Goal: Information Seeking & Learning: Check status

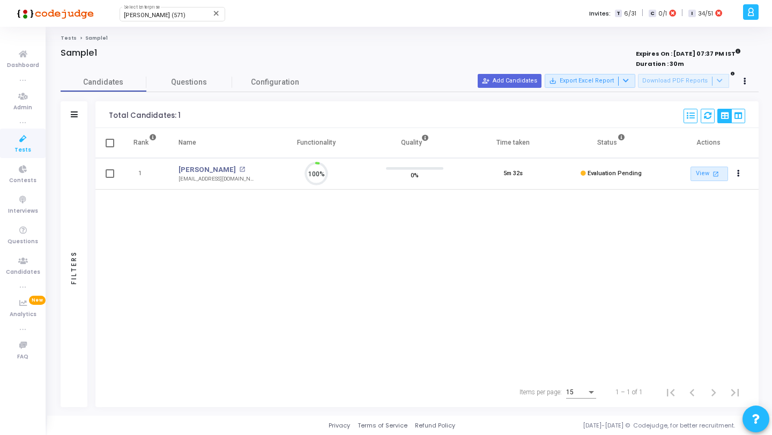
scroll to position [23, 27]
click at [239, 168] on mat-icon "open_in_new" at bounding box center [242, 170] width 6 height 6
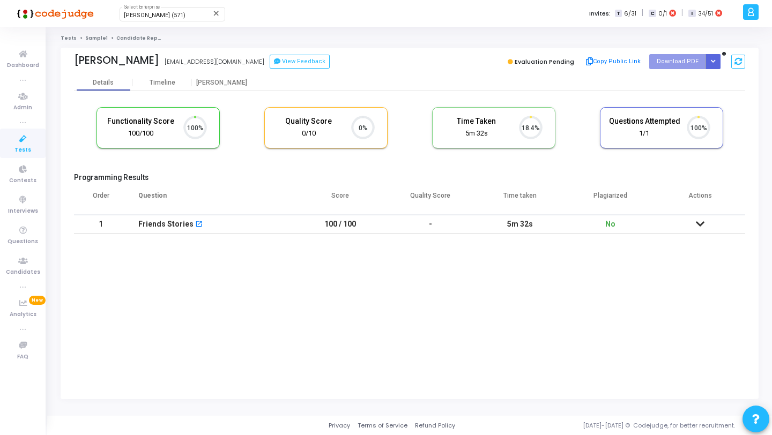
scroll to position [23, 27]
click at [218, 82] on div "[PERSON_NAME]" at bounding box center [221, 83] width 59 height 8
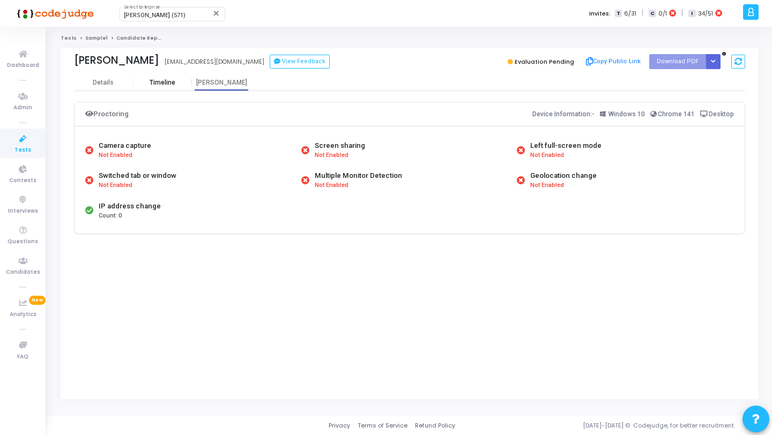
click at [177, 82] on div "Timeline" at bounding box center [162, 83] width 59 height 8
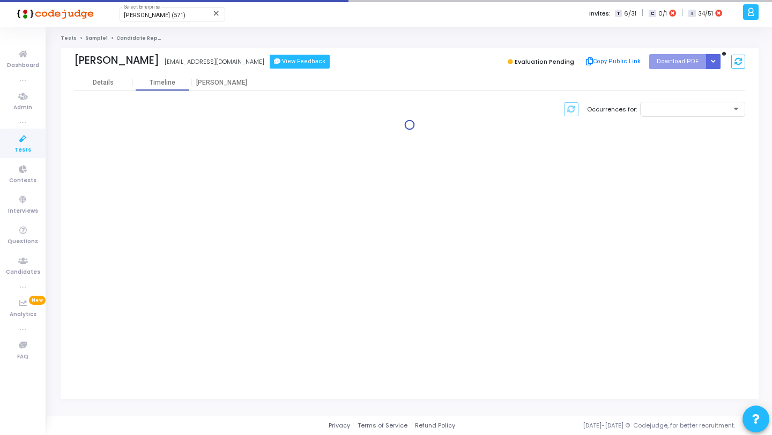
click at [270, 63] on button "View Feedback" at bounding box center [300, 62] width 60 height 14
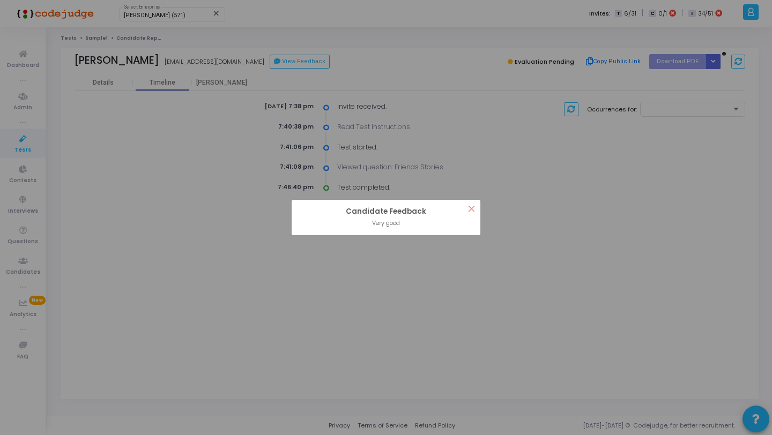
click at [139, 92] on div "? ! i Candidate Feedback × Very good OK Cancel" at bounding box center [386, 217] width 772 height 435
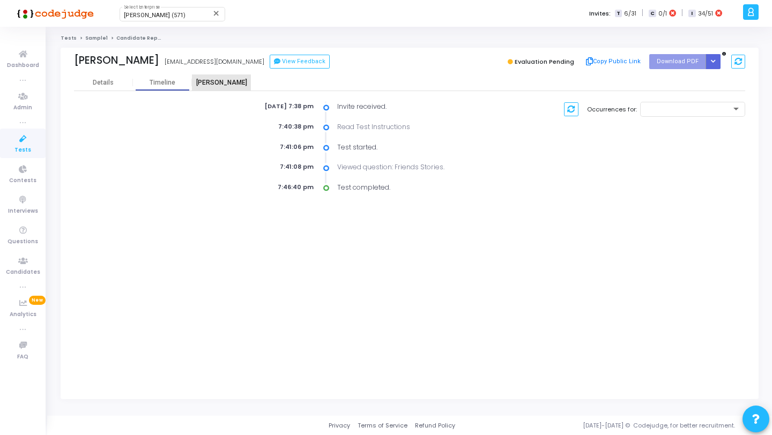
click at [196, 80] on div "[PERSON_NAME]" at bounding box center [221, 83] width 59 height 8
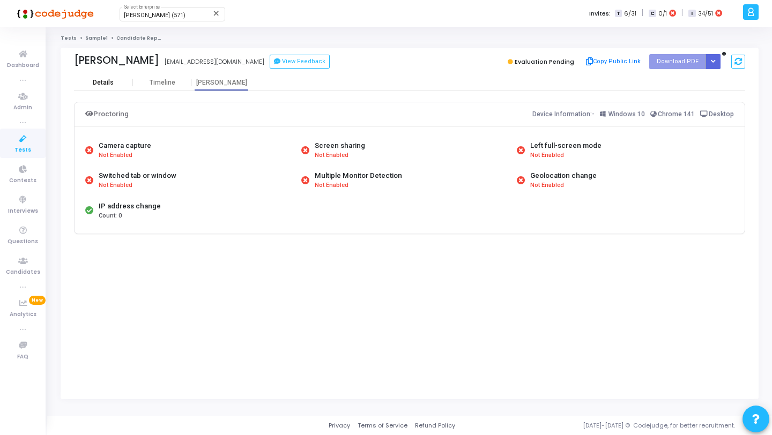
click at [112, 83] on div "Details" at bounding box center [103, 83] width 21 height 8
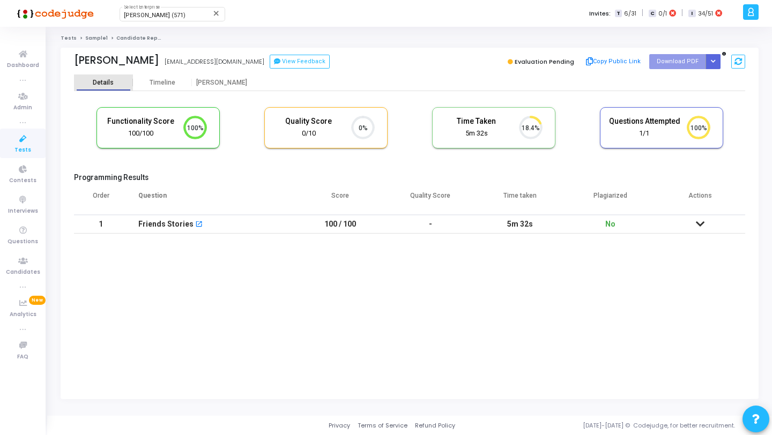
scroll to position [23, 27]
click at [311, 230] on td "100 / 100" at bounding box center [340, 224] width 90 height 19
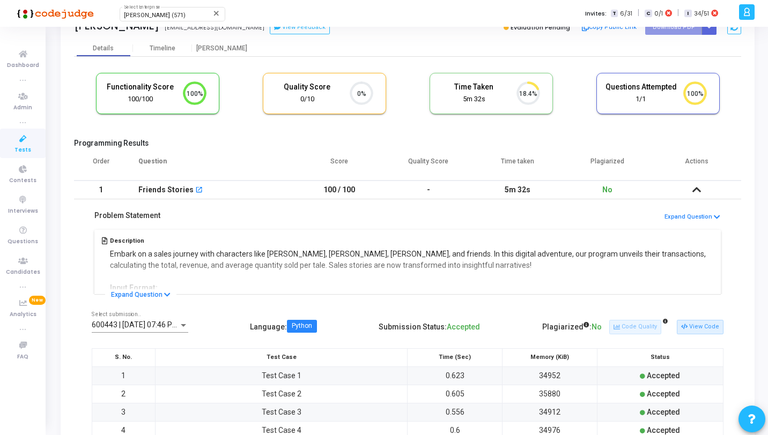
scroll to position [35, 0]
click at [175, 323] on span "600443 | 03 Oct, 2025 07:46 PM IST (Best) P" at bounding box center [156, 324] width 129 height 9
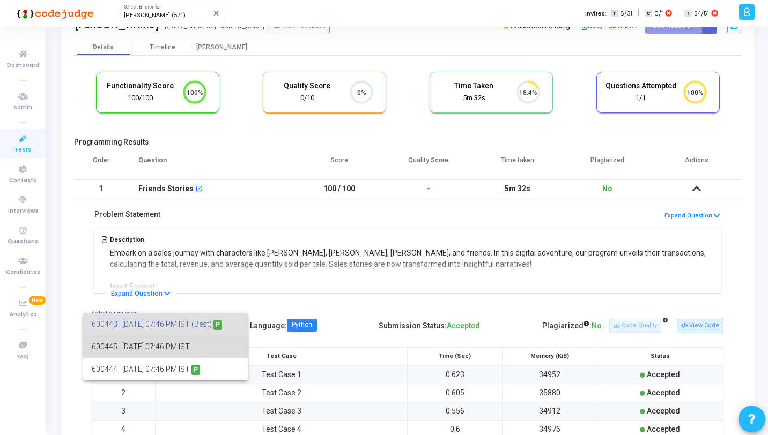
click at [190, 344] on span "600445 | 03 Oct, 2025 07:46 PM IST" at bounding box center [165, 347] width 147 height 23
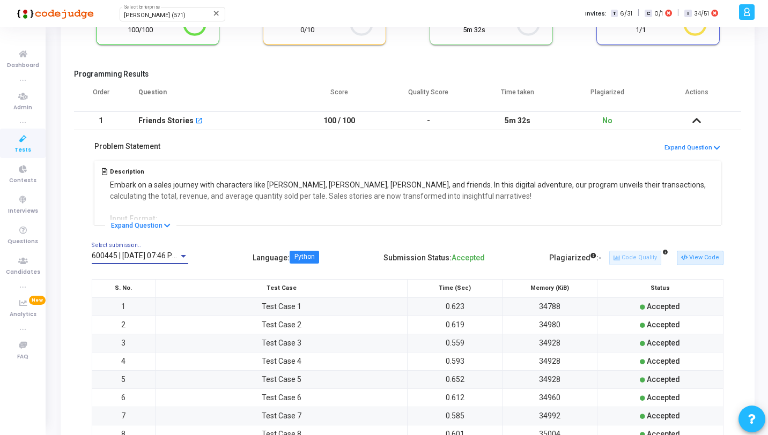
scroll to position [114, 0]
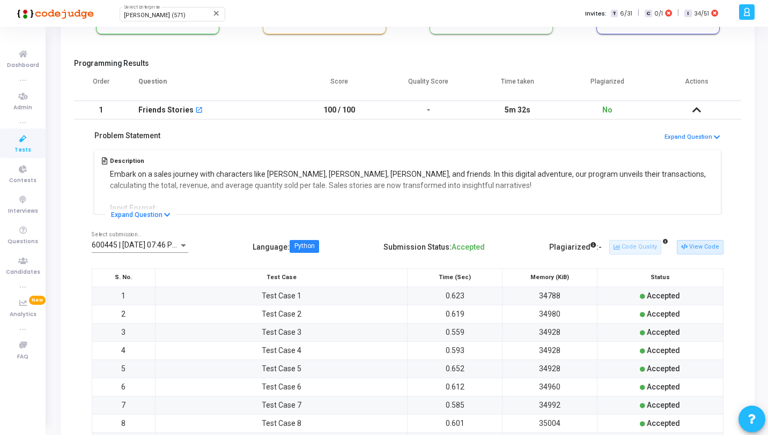
click at [177, 240] on div "600445 | 03 Oct, 2025 07:46 PM IST Select submission.." at bounding box center [140, 242] width 97 height 21
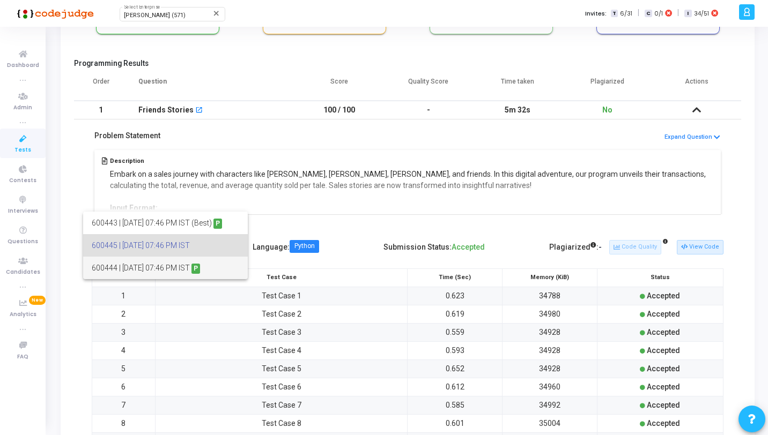
click at [177, 269] on span "600444 | 03 Oct, 2025 07:46 PM IST P" at bounding box center [165, 268] width 147 height 23
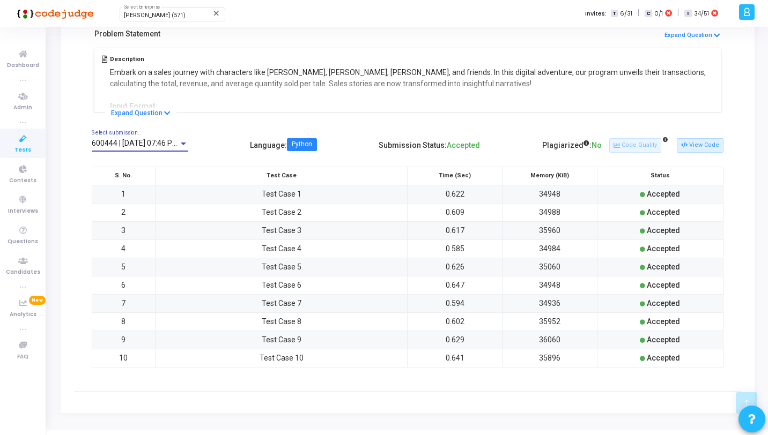
scroll to position [231, 0]
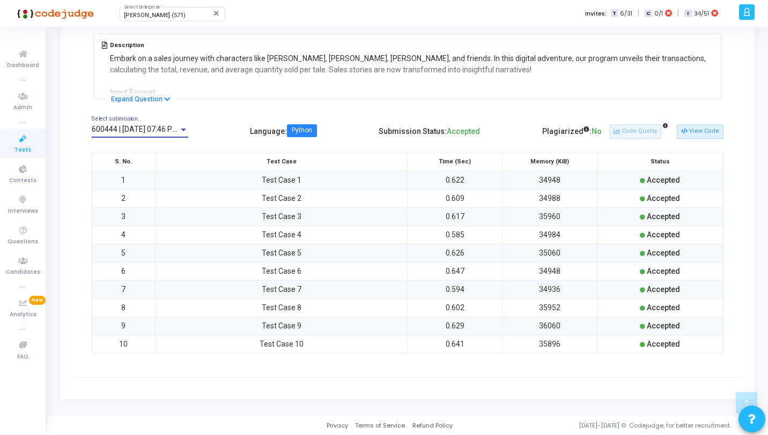
click at [179, 127] on div at bounding box center [184, 129] width 10 height 9
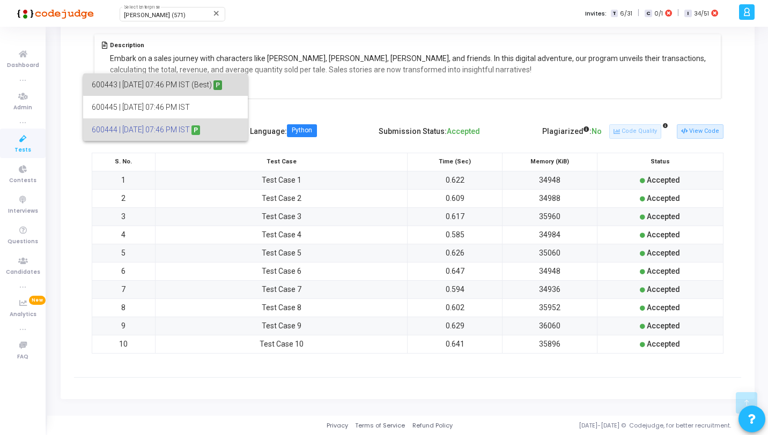
click at [198, 83] on span "600443 | 03 Oct, 2025 07:46 PM IST (Best) P" at bounding box center [165, 84] width 147 height 23
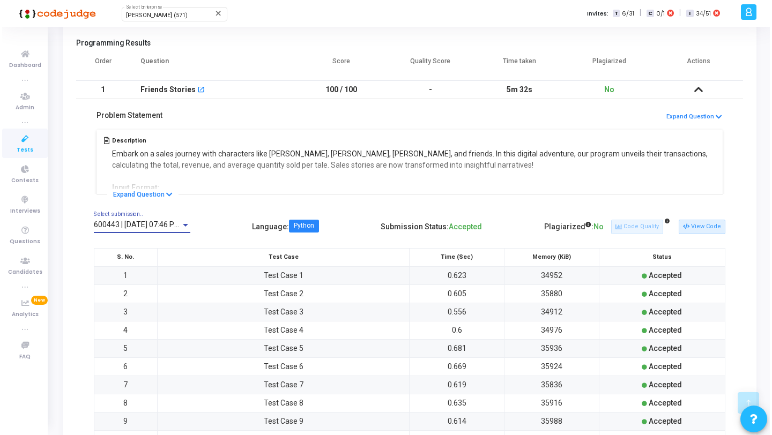
scroll to position [0, 0]
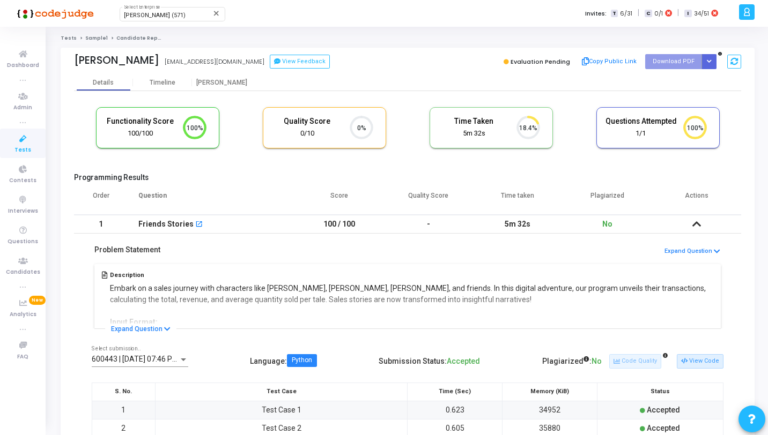
click at [94, 36] on link "Sample1" at bounding box center [96, 38] width 23 height 6
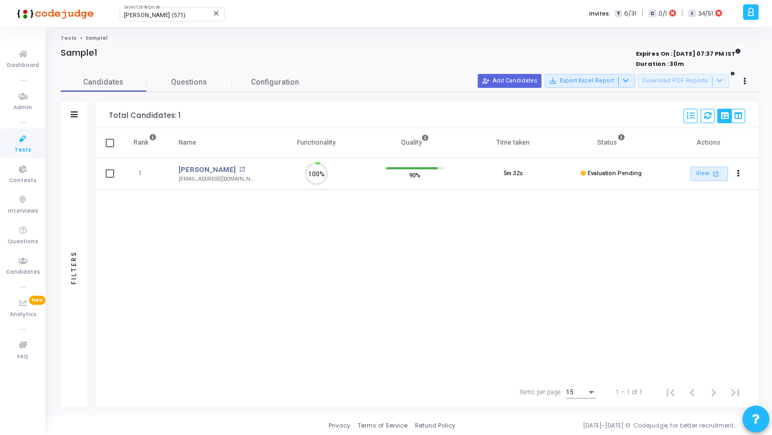
scroll to position [23, 27]
click at [38, 137] on link "Tests" at bounding box center [23, 143] width 46 height 29
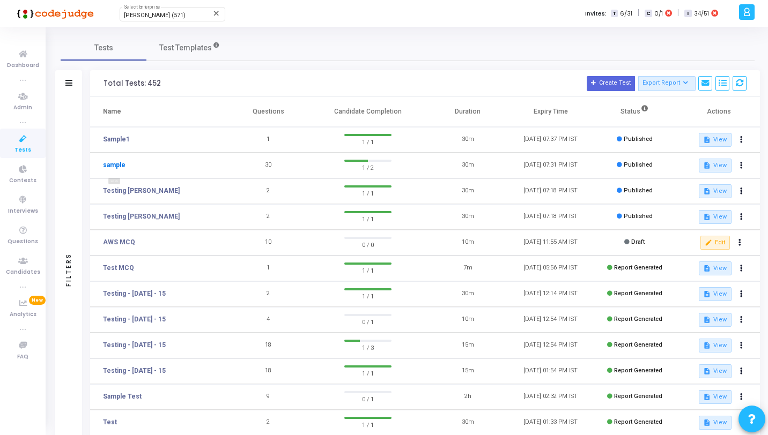
click at [116, 164] on link "sample" at bounding box center [114, 165] width 23 height 10
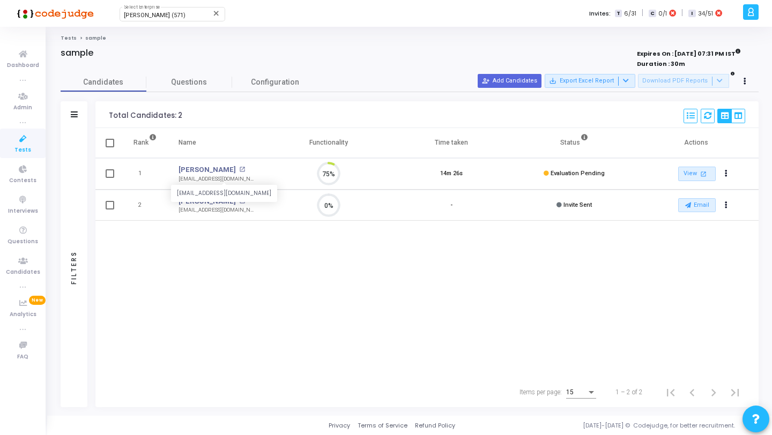
scroll to position [23, 27]
click at [239, 171] on mat-icon "open_in_new" at bounding box center [242, 170] width 6 height 6
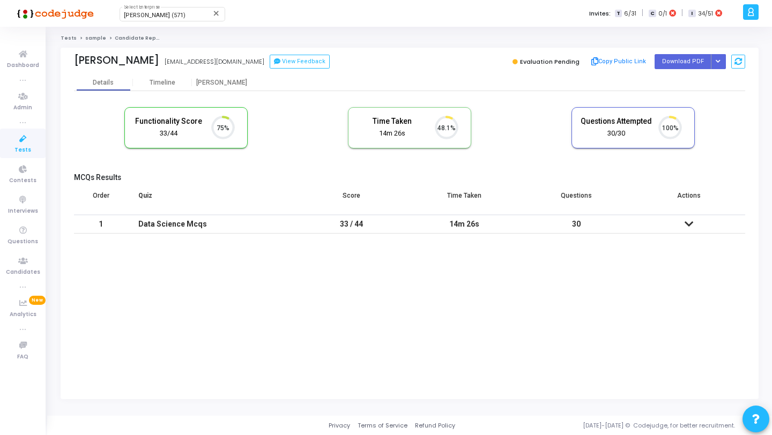
scroll to position [23, 27]
click at [174, 83] on div "Timeline" at bounding box center [163, 83] width 26 height 8
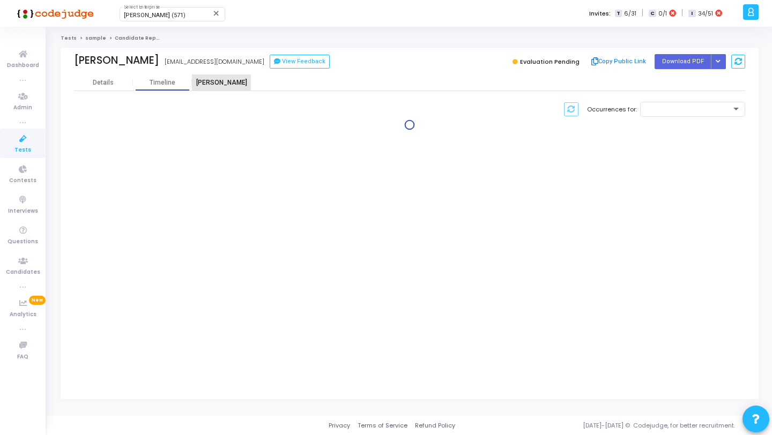
click at [212, 80] on div "[PERSON_NAME]" at bounding box center [221, 83] width 59 height 8
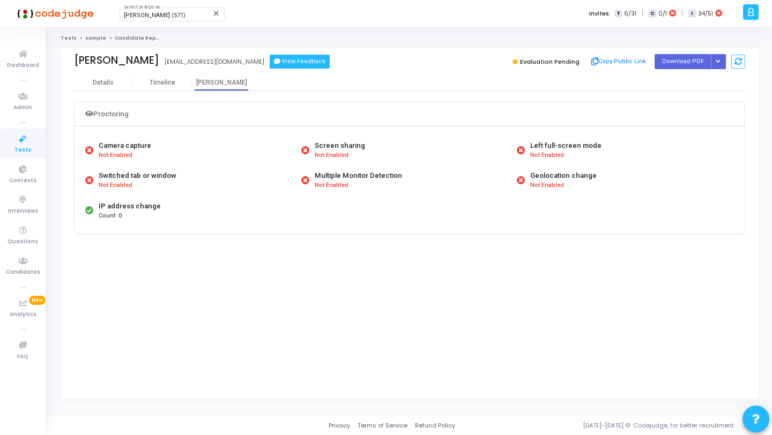
click at [270, 64] on button "View Feedback" at bounding box center [300, 62] width 60 height 14
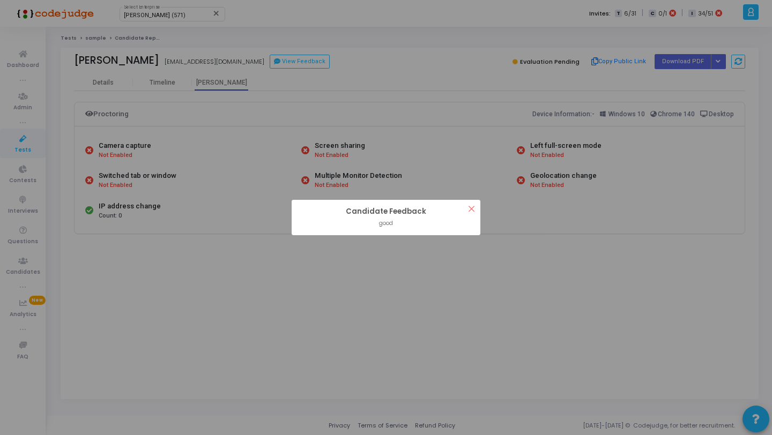
click at [261, 91] on div "? ! i Candidate Feedback × good OK Cancel" at bounding box center [386, 217] width 772 height 435
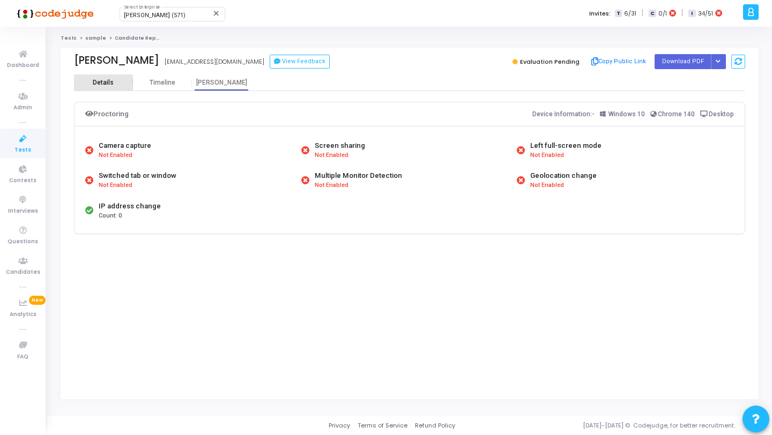
click at [103, 86] on div "Details" at bounding box center [103, 83] width 21 height 8
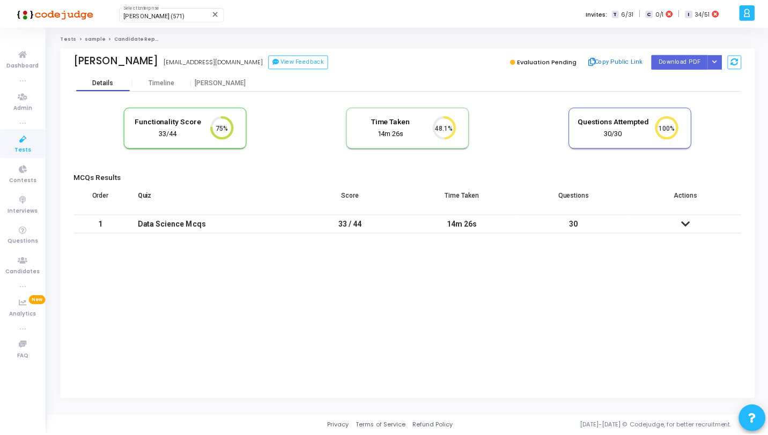
scroll to position [23, 27]
click at [271, 228] on div "Data Science Mcqs" at bounding box center [211, 225] width 146 height 18
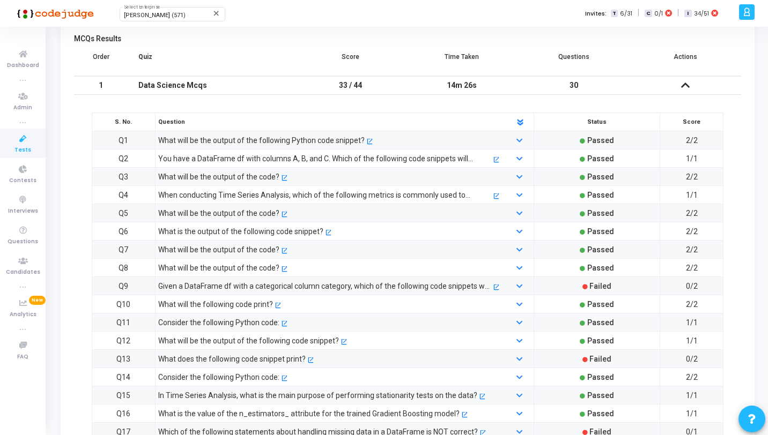
scroll to position [214, 0]
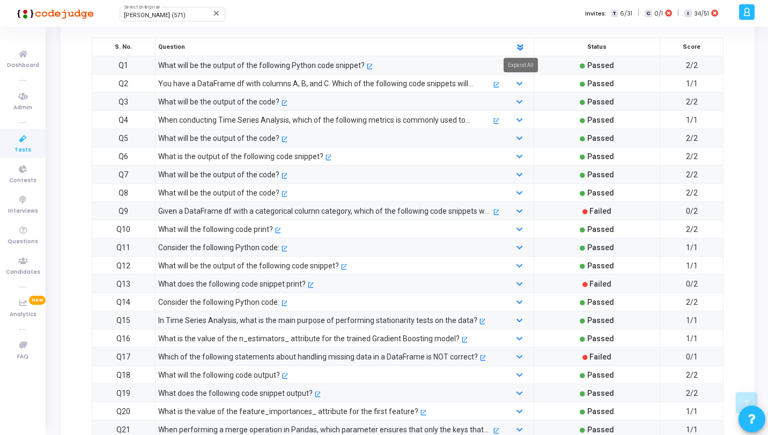
click at [517, 47] on icon at bounding box center [520, 47] width 10 height 10
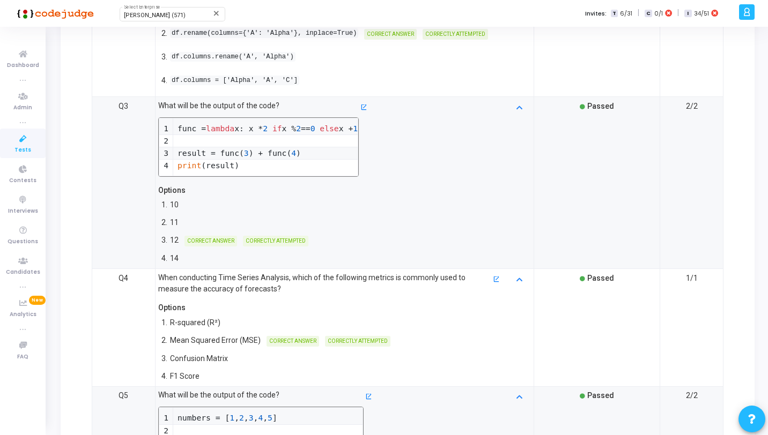
scroll to position [0, 0]
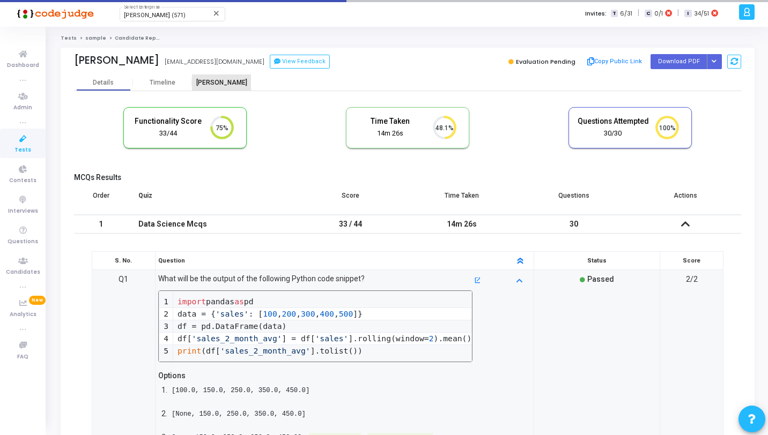
click at [219, 87] on div "[PERSON_NAME]" at bounding box center [221, 83] width 59 height 16
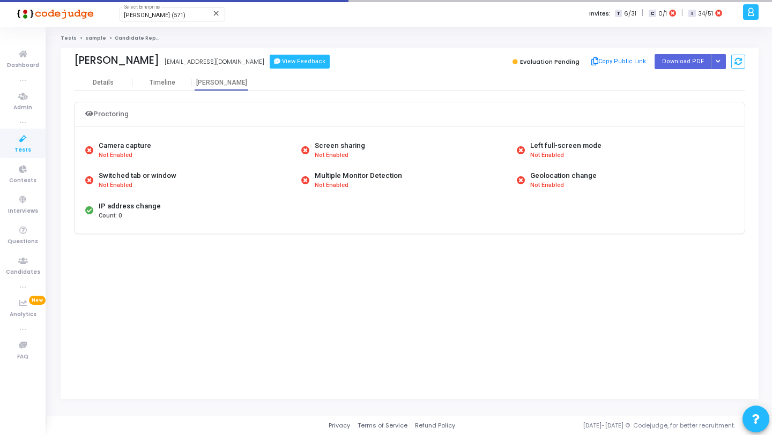
click at [270, 64] on button "View Feedback" at bounding box center [300, 62] width 60 height 14
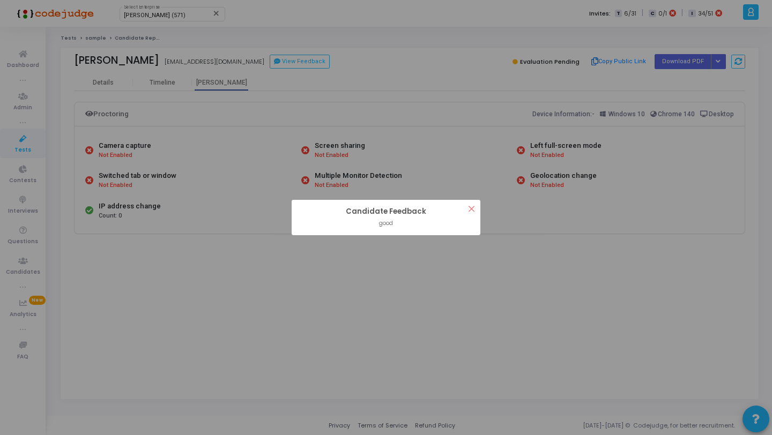
click at [141, 144] on div "? ! i Candidate Feedback × good OK Cancel" at bounding box center [386, 217] width 772 height 435
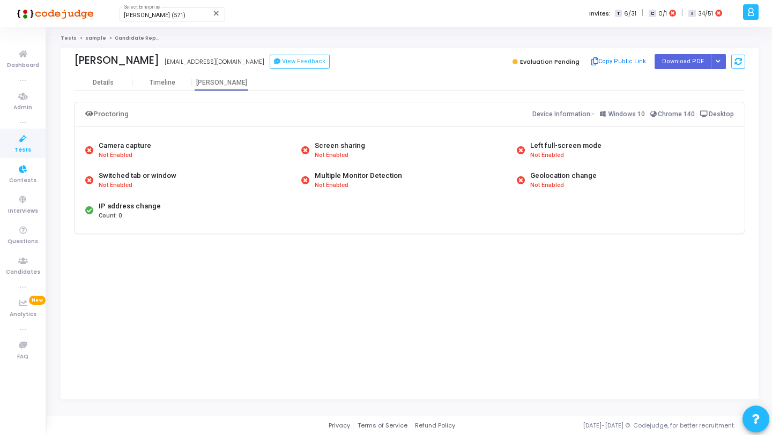
click at [34, 134] on icon at bounding box center [23, 138] width 23 height 13
